Goal: Task Accomplishment & Management: Complete application form

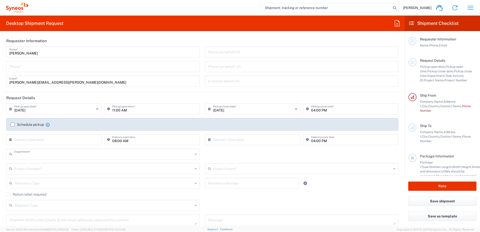
type input "8350"
type input "Germany"
type input "Syneos Health Germany GMBH"
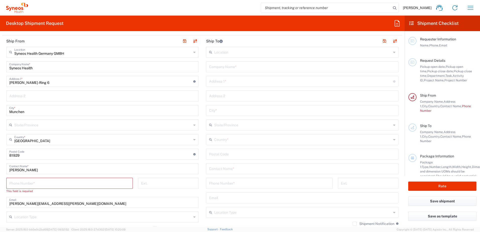
scroll to position [151, 0]
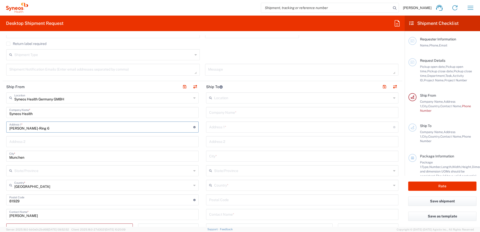
click at [67, 128] on input "Stefan-George-Ring 6" at bounding box center [101, 126] width 184 height 9
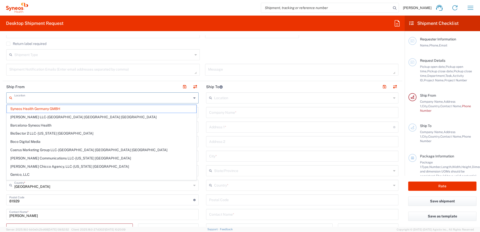
click at [72, 98] on input "text" at bounding box center [102, 97] width 177 height 9
click at [62, 109] on span "Syneos Health Germany GMBH" at bounding box center [102, 109] width 190 height 8
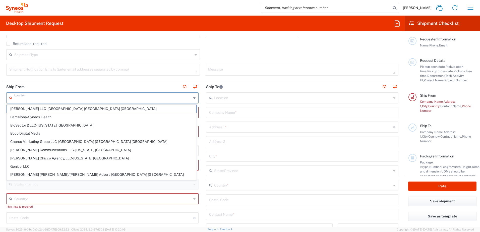
click at [33, 98] on input "text" at bounding box center [102, 97] width 177 height 9
